Goal: Communication & Community: Answer question/provide support

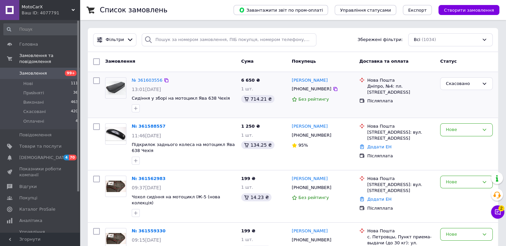
scroll to position [497, 0]
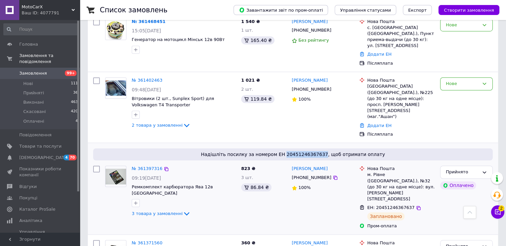
click at [121, 165] on picture at bounding box center [115, 175] width 21 height 21
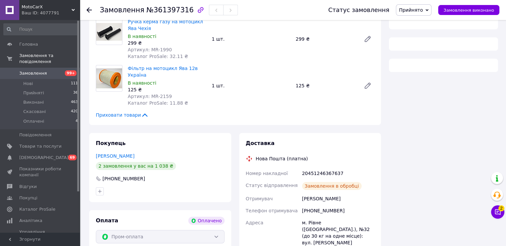
scroll to position [133, 0]
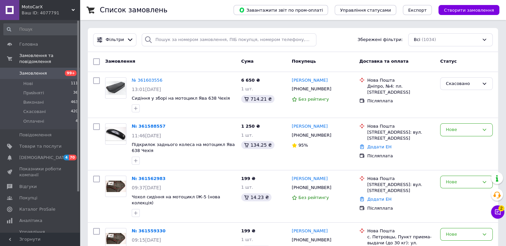
click at [502, 214] on button "Чат з покупцем 2" at bounding box center [497, 211] width 13 height 13
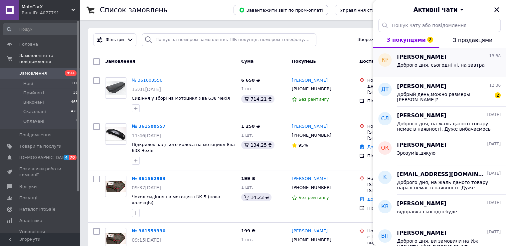
click at [448, 58] on div "Кристиан Рудеану 13:38" at bounding box center [449, 57] width 104 height 8
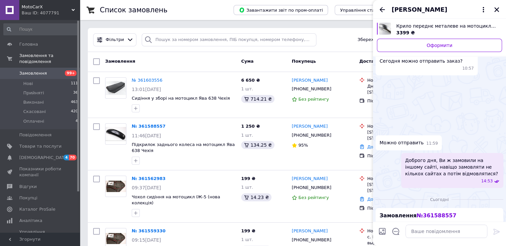
scroll to position [141, 0]
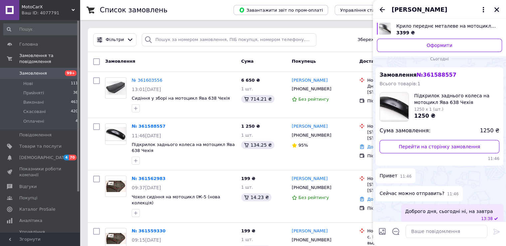
click at [494, 13] on button "Закрити" at bounding box center [497, 10] width 8 height 8
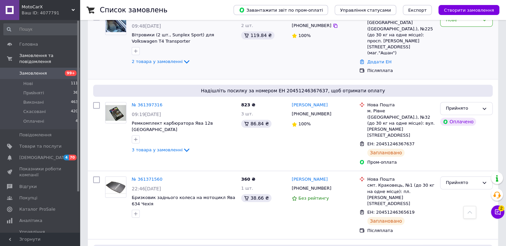
scroll to position [566, 0]
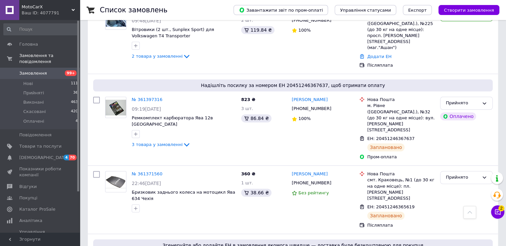
click at [501, 212] on icon at bounding box center [498, 212] width 6 height 6
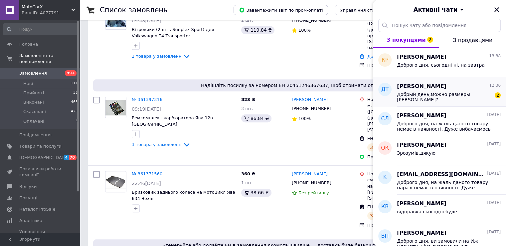
click at [440, 92] on span "Добрый день,можно размеры сальников?" at bounding box center [444, 97] width 95 height 11
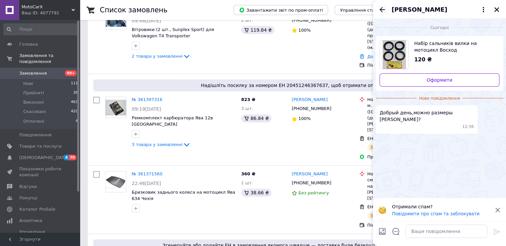
click at [382, 13] on icon "Назад" at bounding box center [383, 10] width 8 height 8
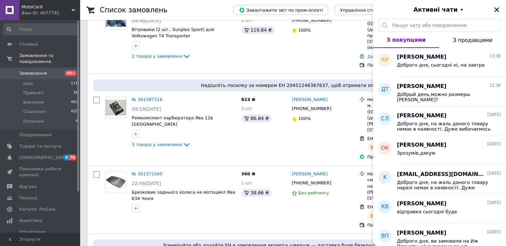
click at [495, 10] on icon "Закрити" at bounding box center [497, 10] width 6 height 6
